Goal: Task Accomplishment & Management: Manage account settings

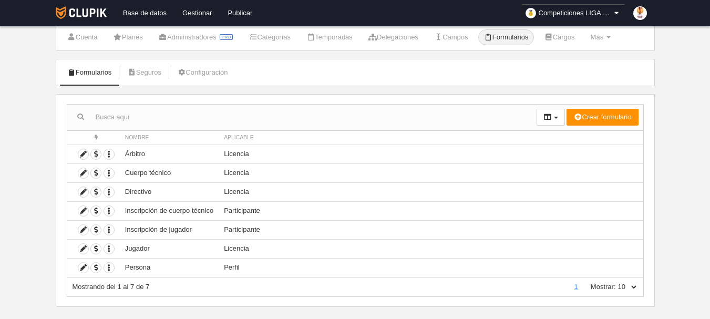
scroll to position [44, 0]
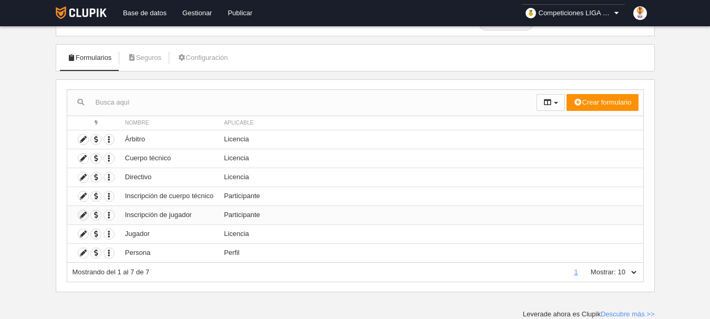
click at [81, 216] on icon at bounding box center [83, 215] width 10 height 10
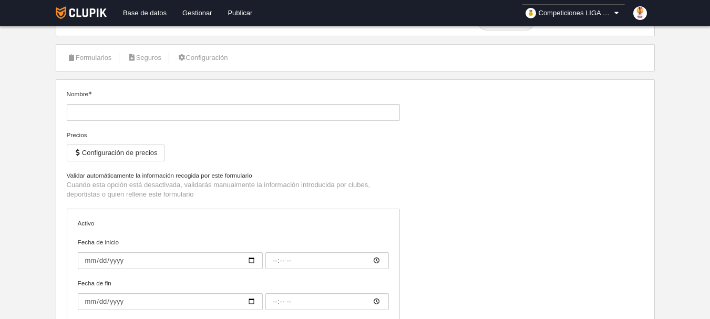
type input "Inscripción de jugador"
checkbox input "true"
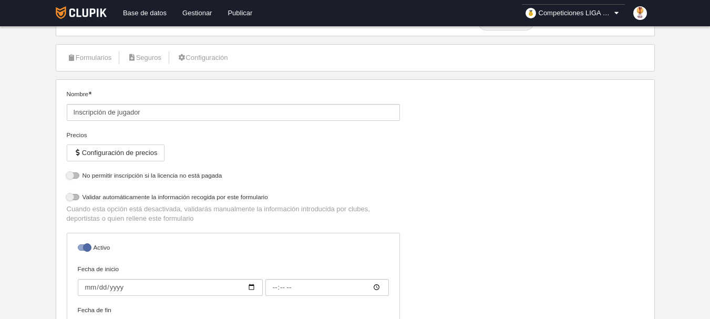
select select "selected"
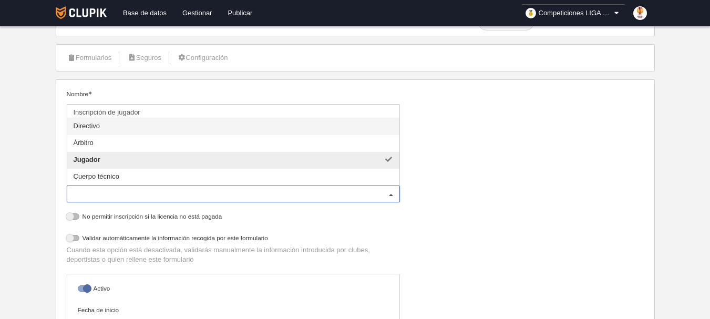
click at [389, 193] on div at bounding box center [391, 194] width 17 height 17
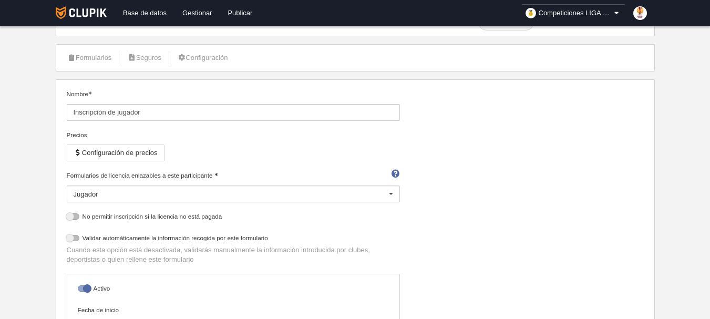
click at [389, 193] on div at bounding box center [391, 194] width 17 height 17
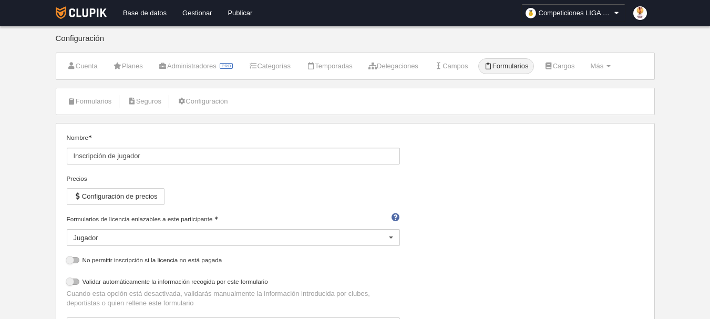
click at [557, 192] on div "Nombre Inscripción de jugador Precios Configuración de precios Formularios de l…" at bounding box center [355, 295] width 585 height 325
click at [339, 65] on link "Temporadas" at bounding box center [330, 66] width 58 height 16
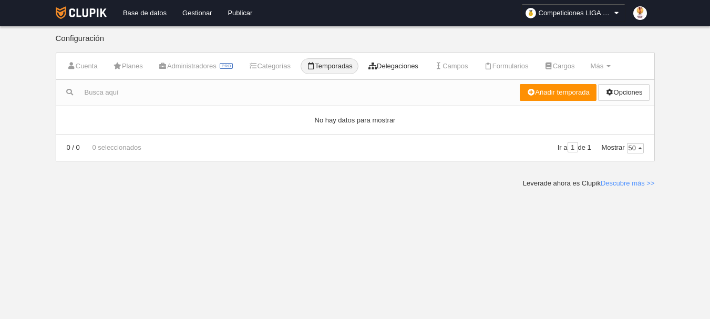
click at [413, 65] on link "Delegaciones" at bounding box center [393, 66] width 61 height 16
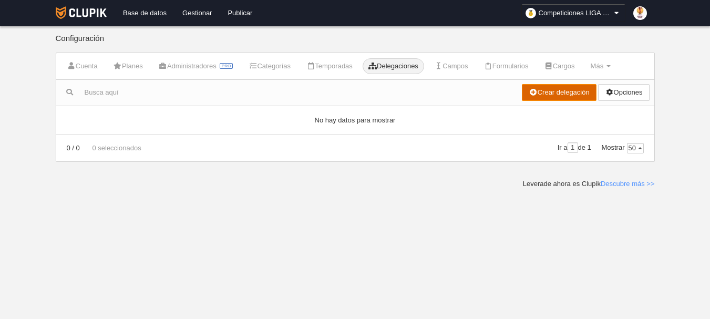
click at [572, 89] on link "Crear delegación" at bounding box center [559, 92] width 74 height 17
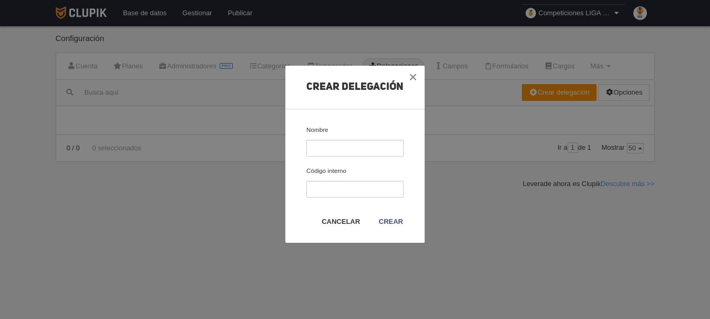
click at [340, 218] on link "Cancelar" at bounding box center [340, 222] width 39 height 11
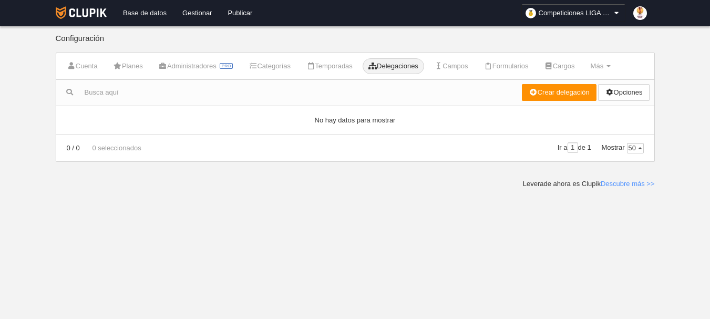
click at [142, 9] on link "Base de datos" at bounding box center [144, 13] width 59 height 26
